Goal: Task Accomplishment & Management: Complete application form

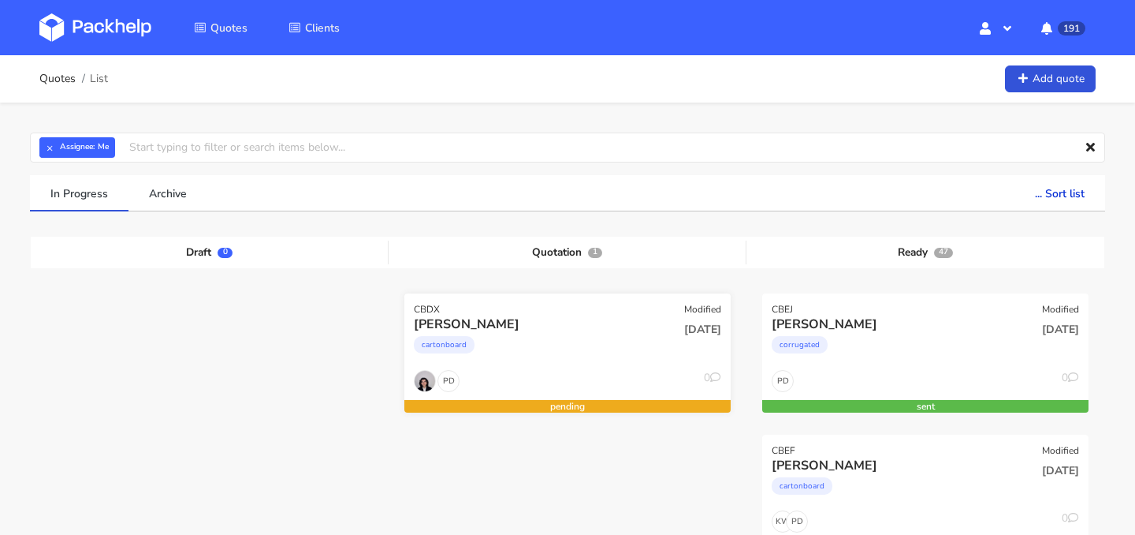
click at [591, 364] on div "Kayleigh Helstrip cartonboard" at bounding box center [513, 342] width 220 height 54
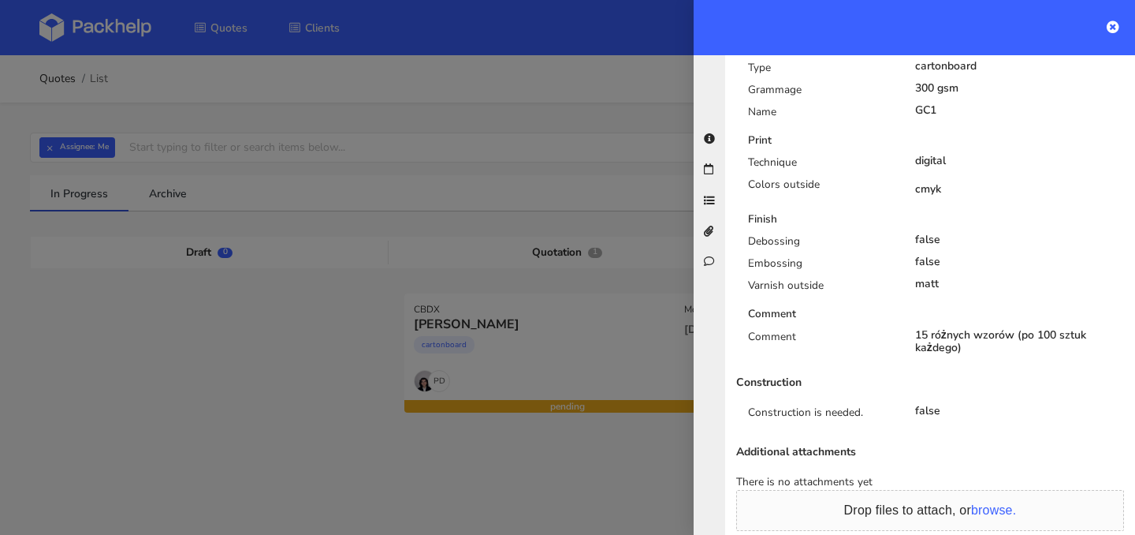
scroll to position [270, 0]
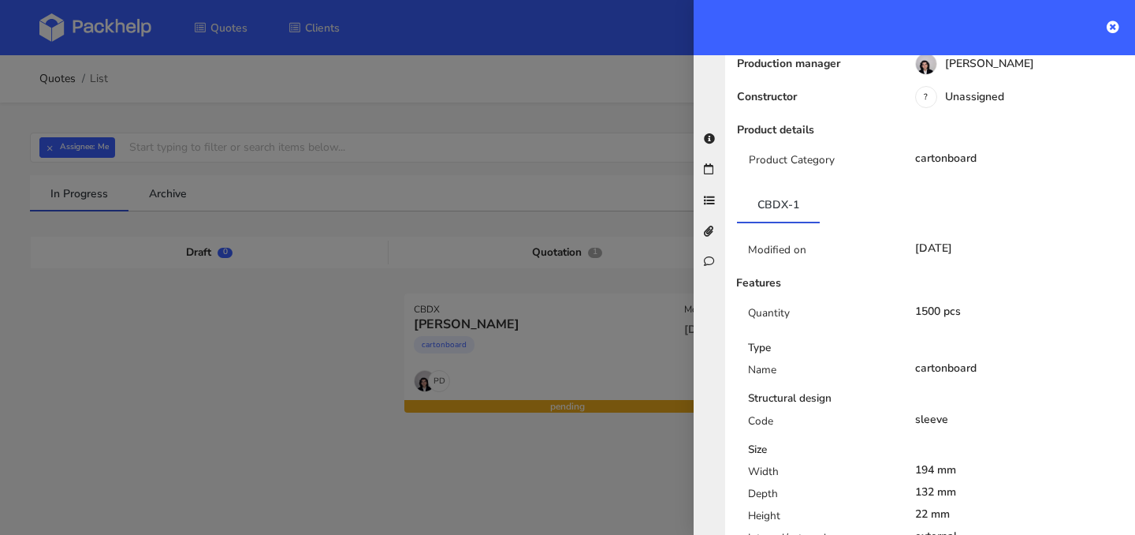
click at [611, 457] on div at bounding box center [567, 267] width 1135 height 535
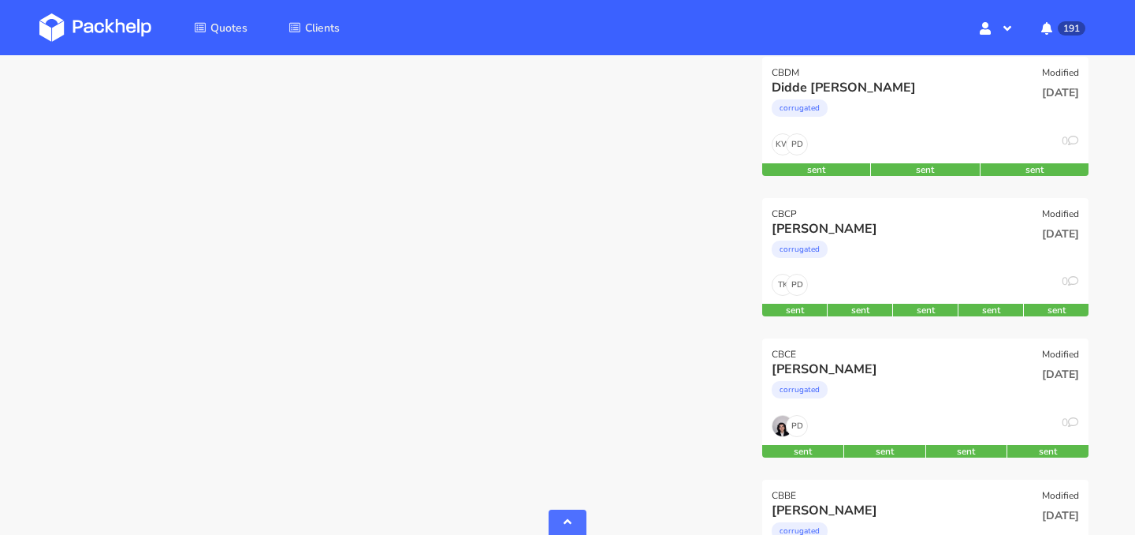
scroll to position [775, 0]
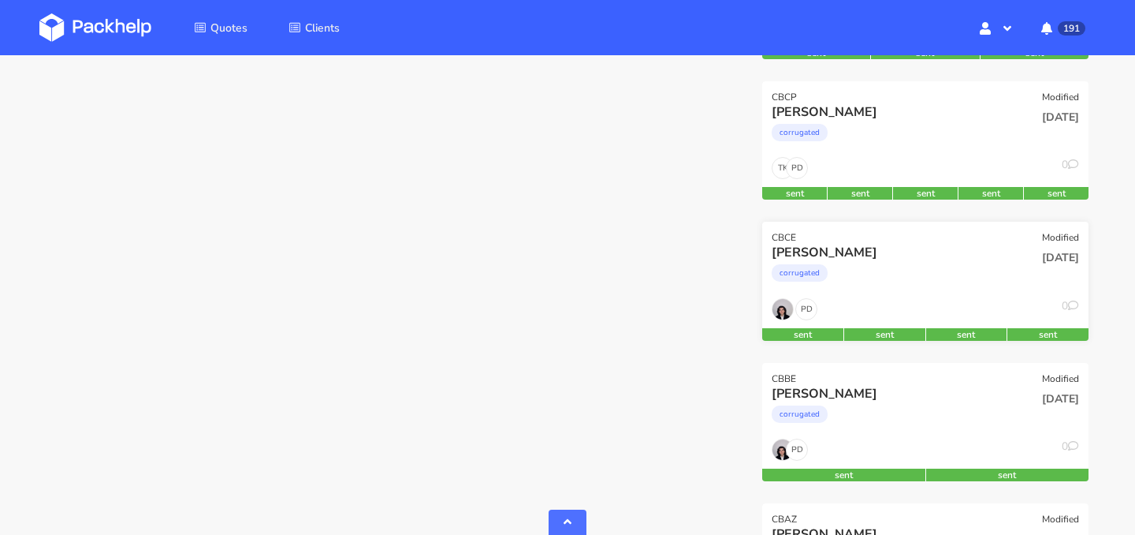
click at [926, 272] on div "corrugated" at bounding box center [876, 277] width 209 height 32
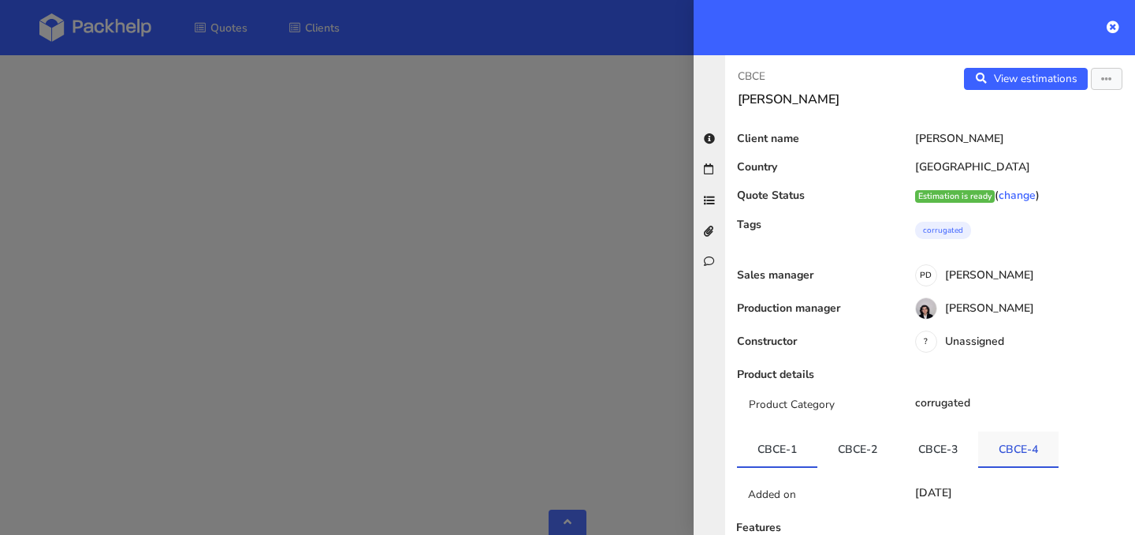
click at [1006, 434] on link "CBCE-4" at bounding box center [1018, 448] width 80 height 35
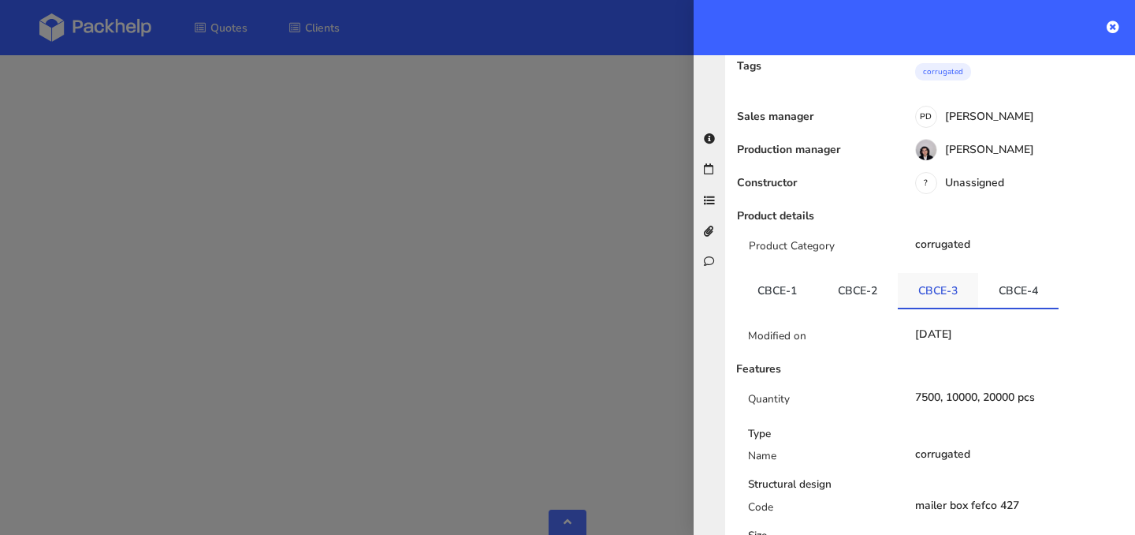
click at [939, 291] on link "CBCE-3" at bounding box center [938, 290] width 80 height 35
click at [987, 290] on link "CBCE-4" at bounding box center [1018, 290] width 80 height 35
click at [869, 291] on link "CBCE-2" at bounding box center [858, 290] width 80 height 35
click at [921, 289] on link "CBCE-3" at bounding box center [938, 290] width 80 height 35
click at [984, 287] on link "CBCE-4" at bounding box center [1018, 290] width 80 height 35
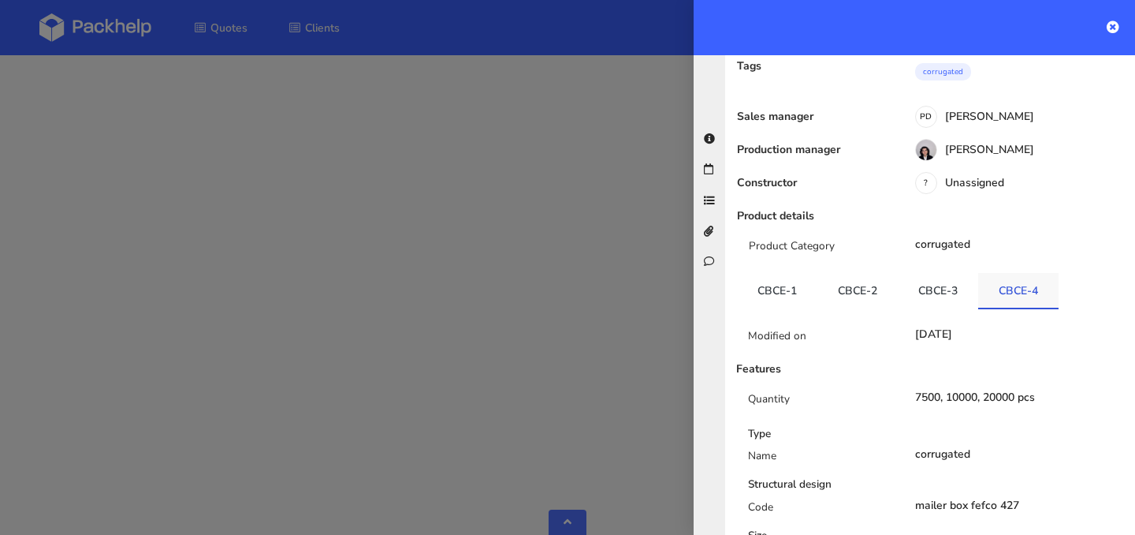
scroll to position [260, 0]
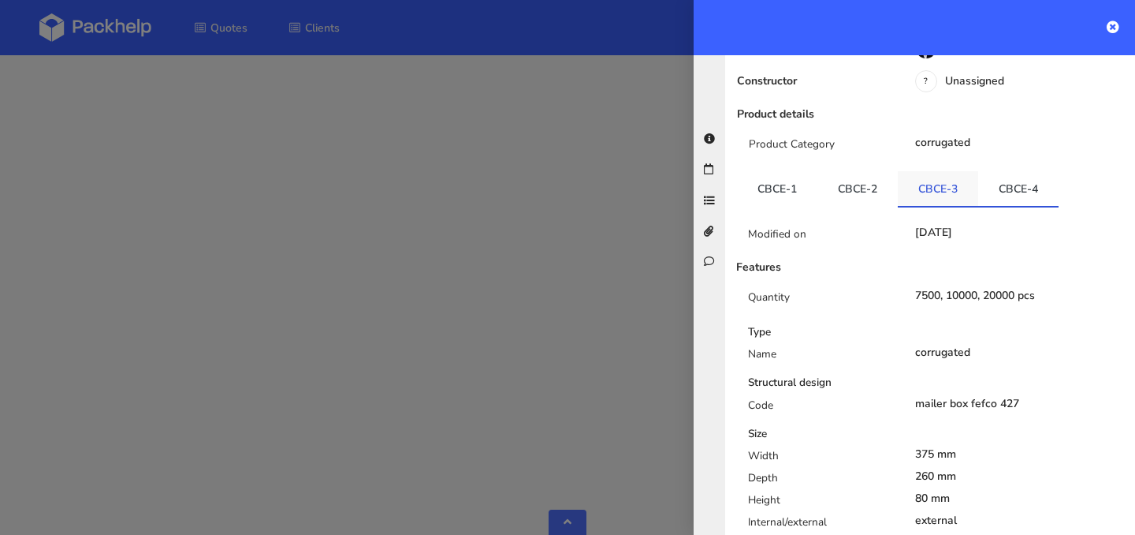
click at [943, 196] on link "CBCE-3" at bounding box center [938, 188] width 80 height 35
click at [995, 171] on link "CBCE-4" at bounding box center [1018, 188] width 80 height 35
click at [945, 184] on link "CBCE-3" at bounding box center [938, 188] width 80 height 35
click at [982, 185] on link "CBCE-4" at bounding box center [1018, 188] width 80 height 35
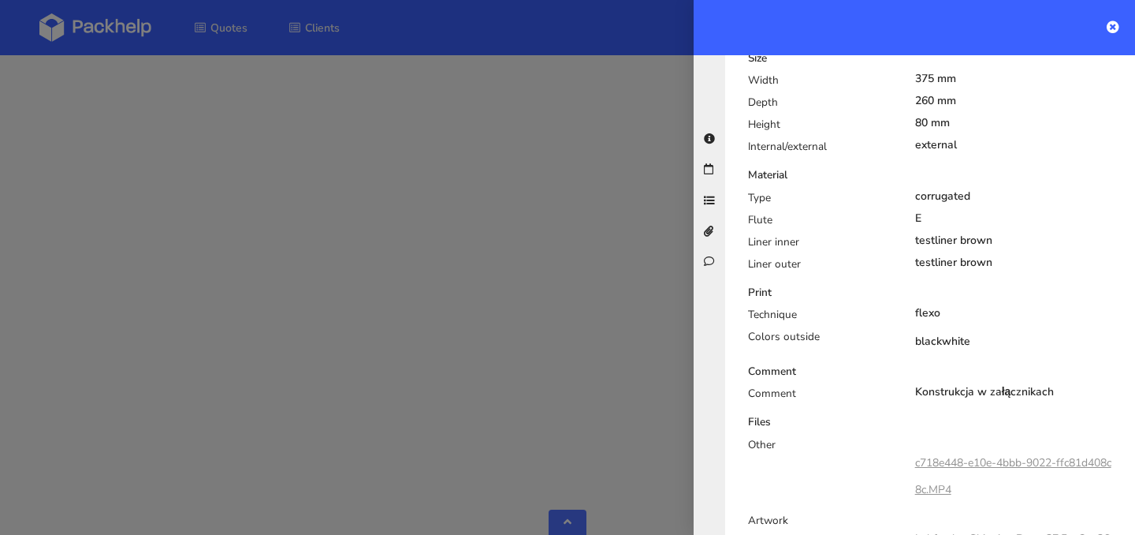
scroll to position [0, 0]
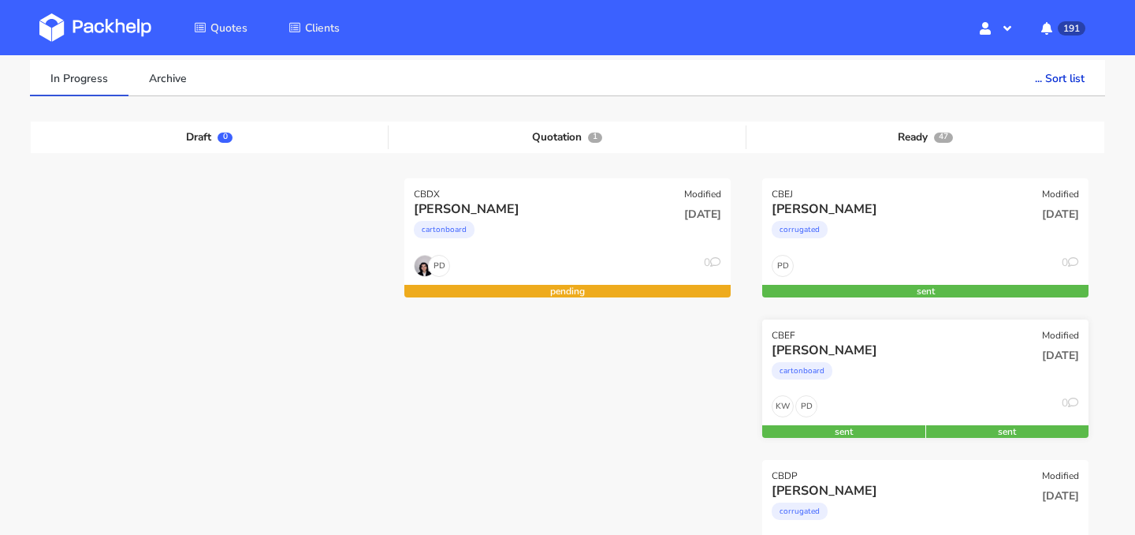
scroll to position [140, 0]
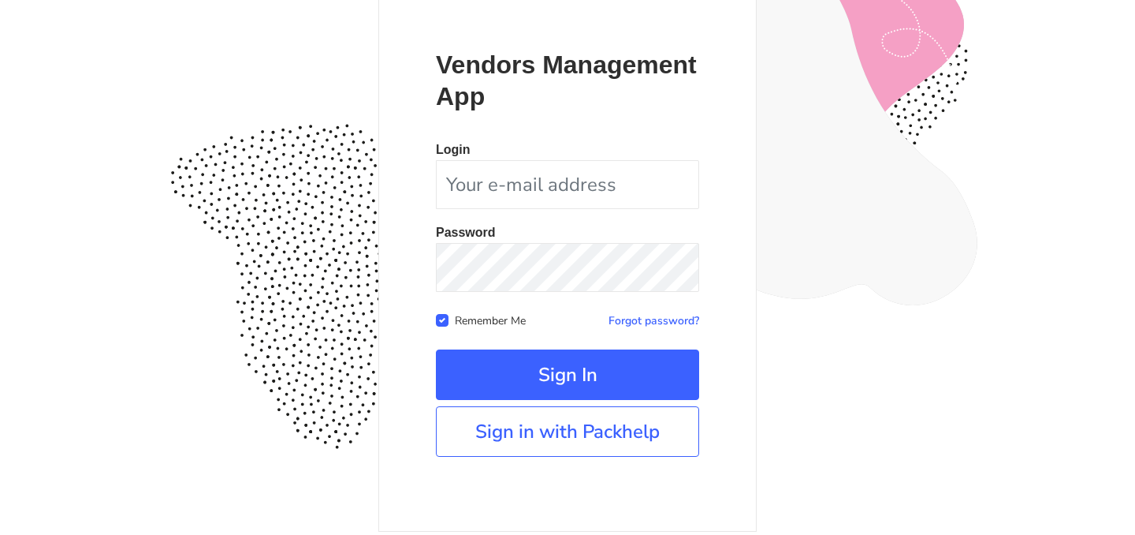
scroll to position [146, 0]
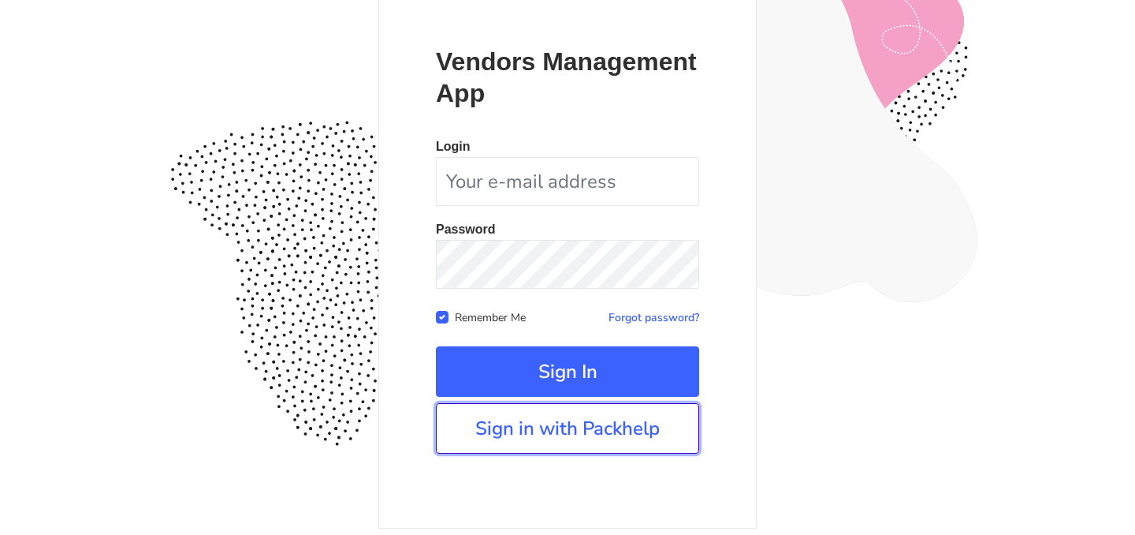
click at [572, 439] on link "Sign in with Packhelp" at bounding box center [567, 428] width 263 height 50
